Goal: Task Accomplishment & Management: Manage account settings

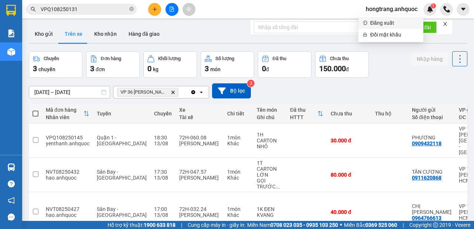
click at [375, 21] on span "Đăng xuất" at bounding box center [394, 23] width 49 height 8
